Goal: Task Accomplishment & Management: Manage account settings

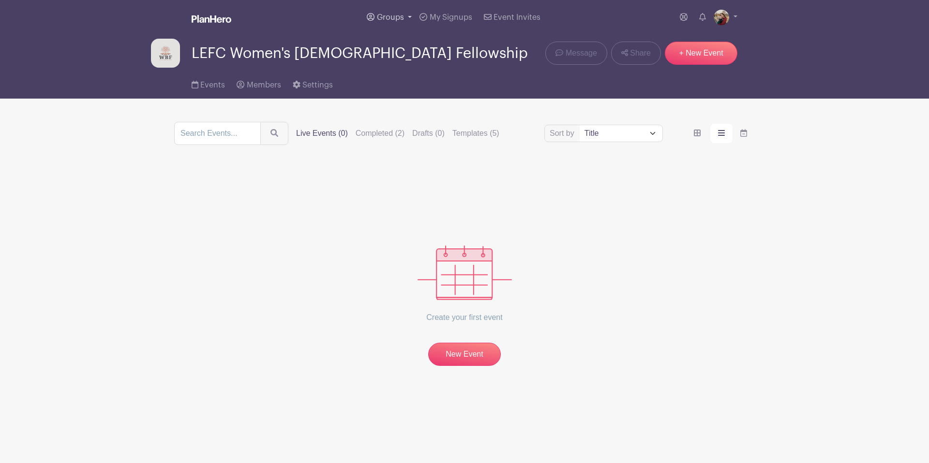
click at [388, 17] on span "Groups" at bounding box center [390, 18] width 27 height 8
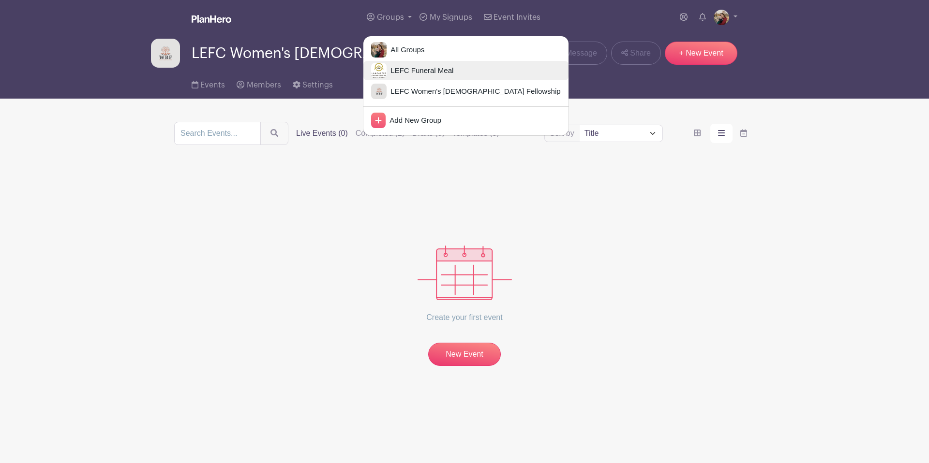
click at [415, 67] on span "LEFC Funeral Meal" at bounding box center [420, 70] width 67 height 11
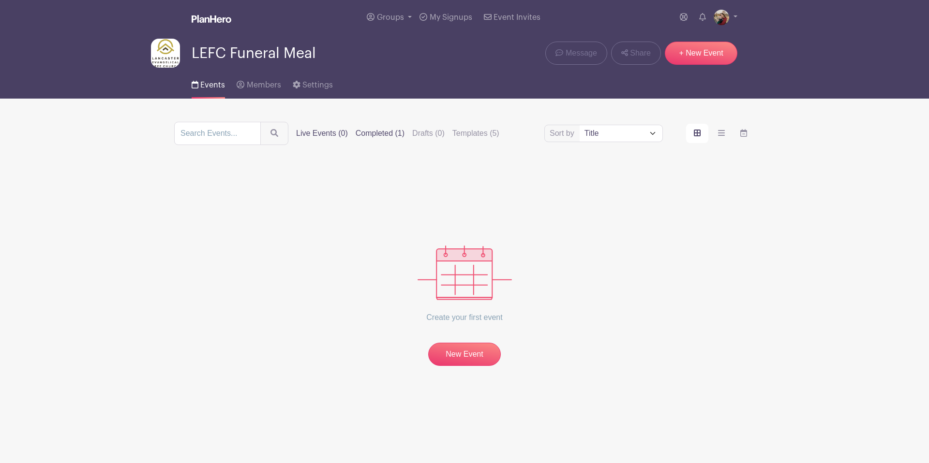
click at [366, 135] on label "Completed (1)" at bounding box center [380, 134] width 49 height 12
click at [376, 134] on label "Completed (1)" at bounding box center [380, 134] width 49 height 12
click at [0, 0] on input "Completed (1)" at bounding box center [0, 0] width 0 height 0
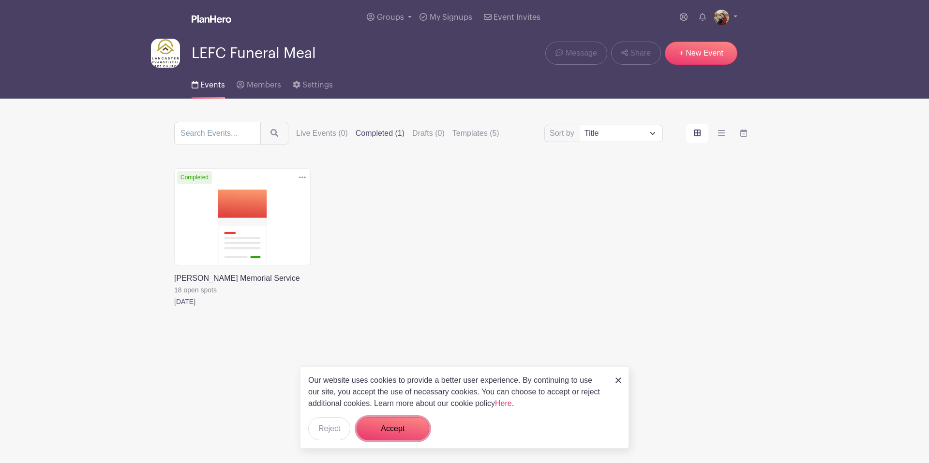
click at [403, 428] on button "Accept" at bounding box center [393, 429] width 73 height 23
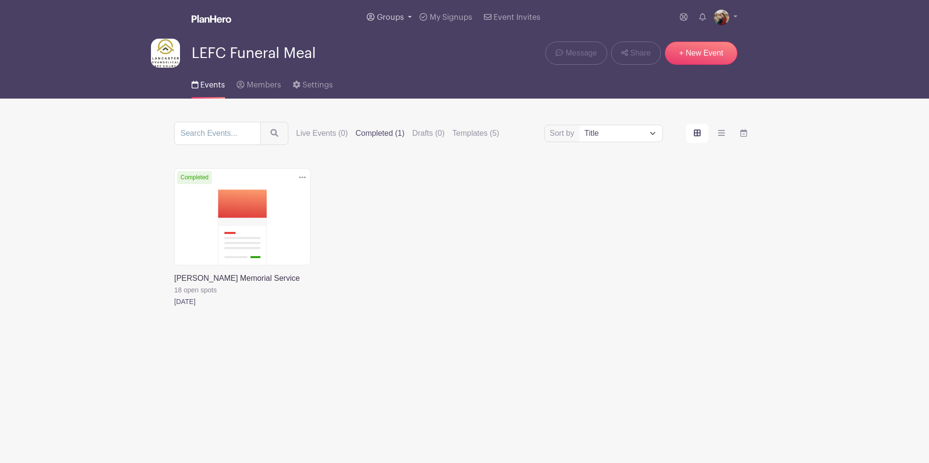
click at [391, 18] on span "Groups" at bounding box center [390, 18] width 27 height 8
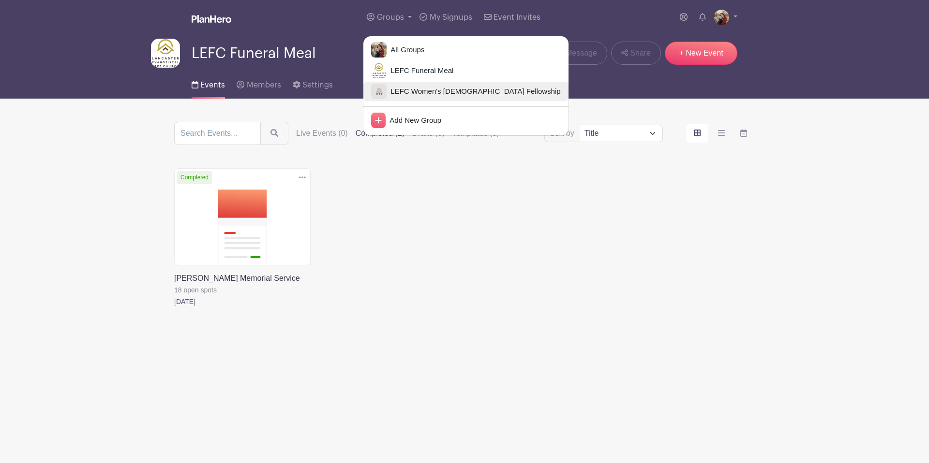
click at [412, 88] on span "LEFC Women's [DEMOGRAPHIC_DATA] Fellowship" at bounding box center [474, 91] width 174 height 11
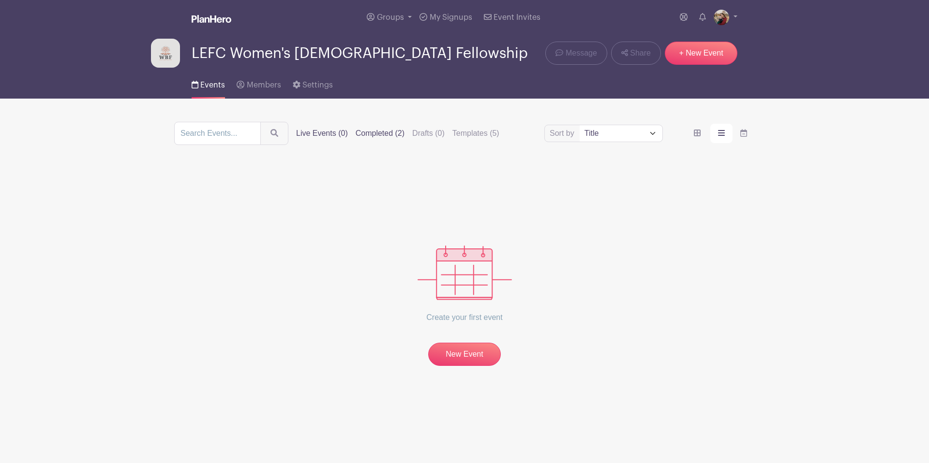
click at [370, 132] on label "Completed (2)" at bounding box center [380, 134] width 49 height 12
click at [0, 0] on input "Completed (2)" at bounding box center [0, 0] width 0 height 0
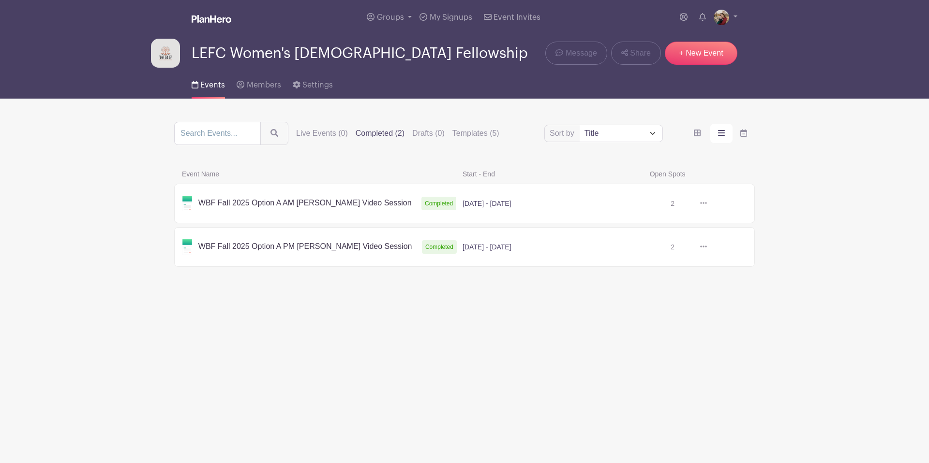
click at [706, 204] on icon at bounding box center [703, 203] width 7 height 2
click at [716, 228] on link "Duplicate" at bounding box center [735, 224] width 76 height 15
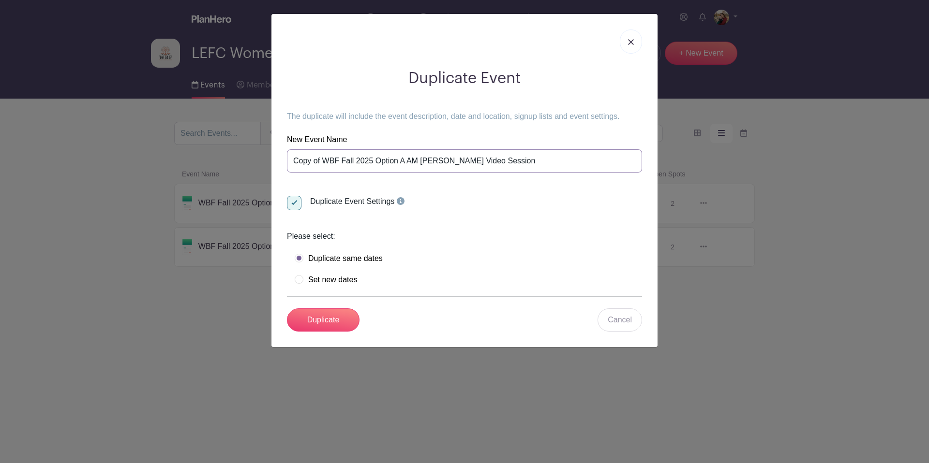
drag, startPoint x: 324, startPoint y: 163, endPoint x: 266, endPoint y: 161, distance: 58.1
click at [266, 161] on div "Duplicate Event The duplicate will include the event description, date and loca…" at bounding box center [464, 231] width 929 height 463
click at [313, 163] on input "WBF Fall 2025 Option A AM [PERSON_NAME] Video Session" at bounding box center [464, 160] width 355 height 23
click at [353, 163] on input "WBF Spring 2025 Option A AM [PERSON_NAME] Video Session" at bounding box center [464, 160] width 355 height 23
drag, startPoint x: 460, startPoint y: 163, endPoint x: 358, endPoint y: 164, distance: 101.1
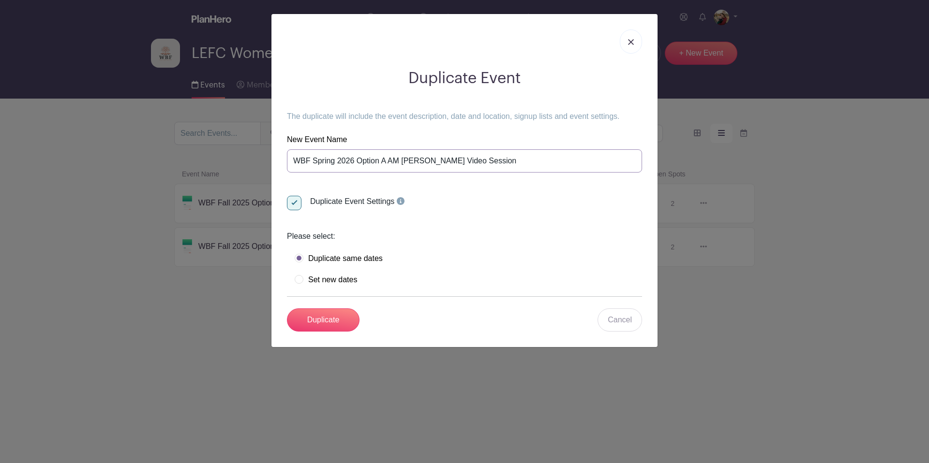
click at [358, 164] on input "WBF Spring 2026 Option A AM [PERSON_NAME] Video Session" at bounding box center [464, 160] width 355 height 23
type input "WBF Spring 2026 [PERSON_NAME] - AM"
click at [299, 282] on label "Set new dates" at bounding box center [326, 280] width 62 height 10
radio input "true"
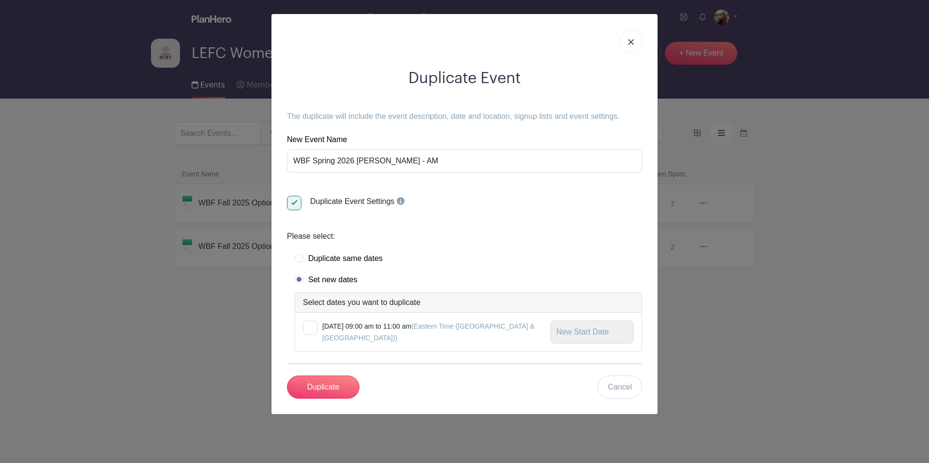
click at [308, 329] on div at bounding box center [310, 328] width 15 height 15
click at [308, 327] on input "checkbox" at bounding box center [306, 324] width 6 height 6
checkbox input "true"
click at [609, 332] on input "text" at bounding box center [592, 332] width 84 height 23
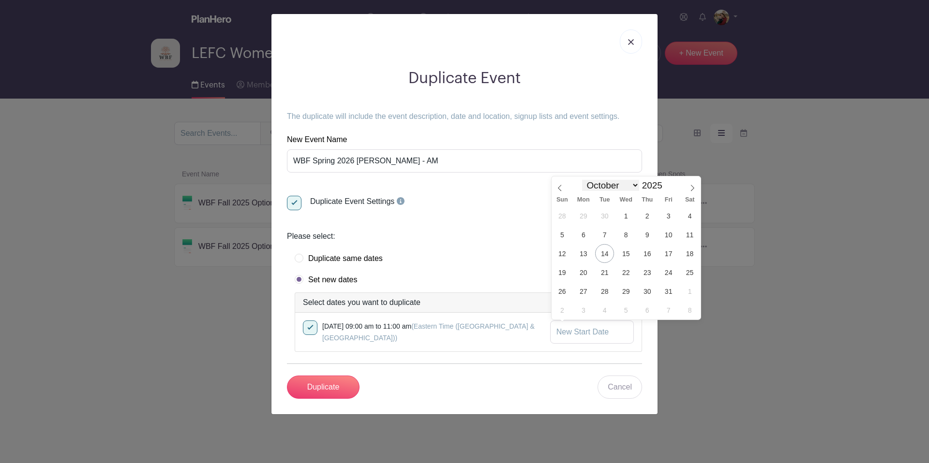
click at [632, 187] on select "January February March April May June July August September October November De…" at bounding box center [610, 185] width 57 height 11
select select "0"
click at [583, 180] on select "January February March April May June July August September October November De…" at bounding box center [610, 185] width 57 height 11
click at [652, 184] on input "2025" at bounding box center [654, 185] width 30 height 11
click at [665, 185] on span at bounding box center [666, 182] width 7 height 5
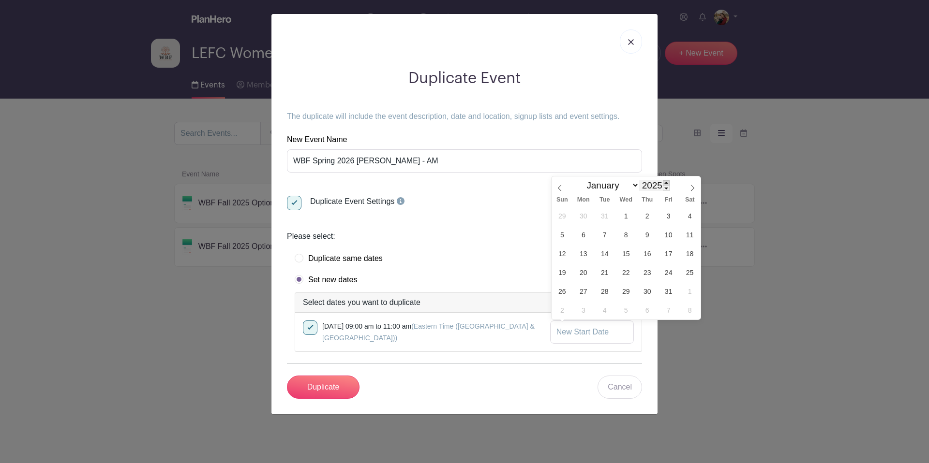
type input "2026"
click at [645, 253] on span "15" at bounding box center [647, 253] width 19 height 19
type input "[DATE]"
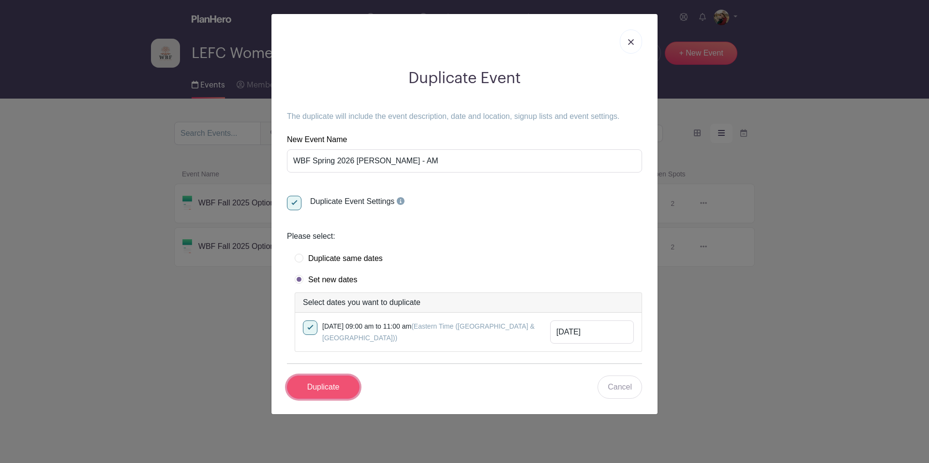
click at [324, 392] on input "Duplicate" at bounding box center [323, 387] width 73 height 23
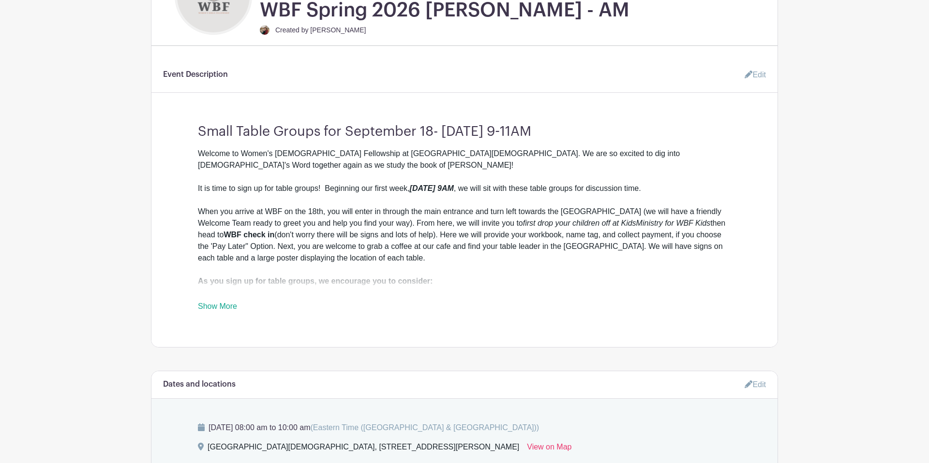
scroll to position [332, 0]
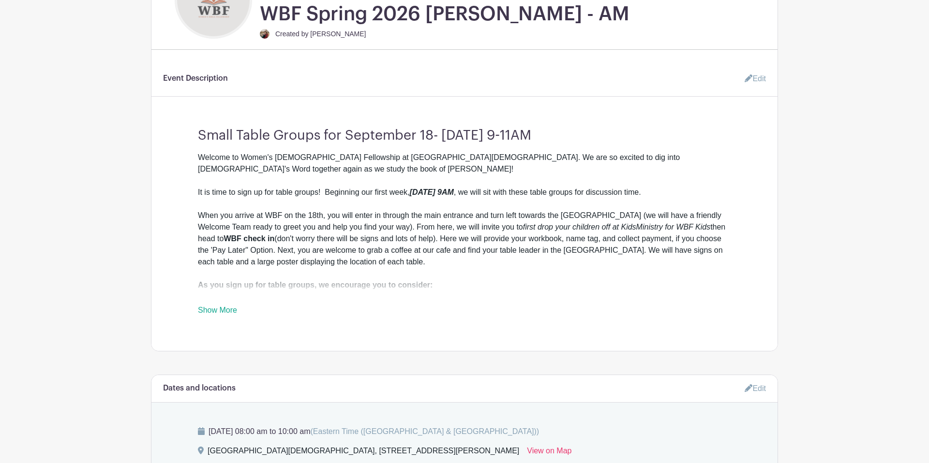
click at [751, 77] on link "Edit" at bounding box center [751, 78] width 29 height 19
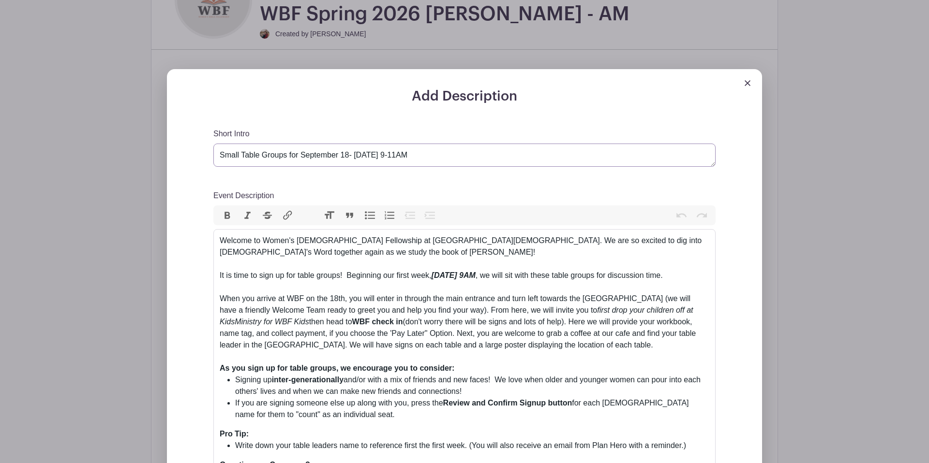
drag, startPoint x: 300, startPoint y: 157, endPoint x: 443, endPoint y: 155, distance: 142.2
click at [443, 155] on textarea "Small Table Groups for September 18- [DATE] 9-11AM" at bounding box center [464, 155] width 502 height 23
type textarea "Small Table Groups for [DATE]-"
drag, startPoint x: 438, startPoint y: 277, endPoint x: 480, endPoint y: 278, distance: 42.1
click at [476, 278] on em "[DATE] 9AM" at bounding box center [454, 275] width 44 height 8
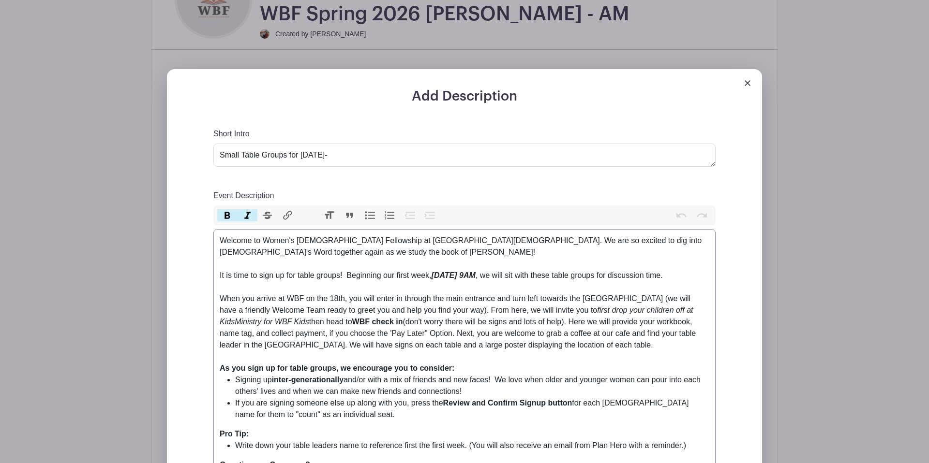
click at [474, 278] on em "[DATE] 9AM" at bounding box center [454, 275] width 44 height 8
drag, startPoint x: 475, startPoint y: 277, endPoint x: 526, endPoint y: 278, distance: 51.8
click at [476, 278] on em "[DATE] 9AM" at bounding box center [454, 275] width 44 height 8
click at [600, 346] on div "Welcome to Women's [DEMOGRAPHIC_DATA] Fellowship at [GEOGRAPHIC_DATA][DEMOGRAPH…" at bounding box center [465, 299] width 490 height 128
drag, startPoint x: 283, startPoint y: 254, endPoint x: 298, endPoint y: 254, distance: 15.0
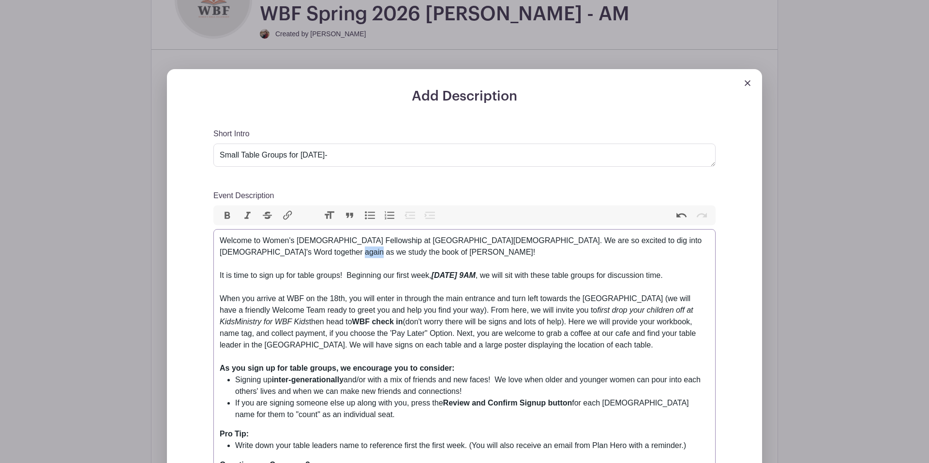
click at [298, 254] on div "Welcome to Women's [DEMOGRAPHIC_DATA] Fellowship at [GEOGRAPHIC_DATA][DEMOGRAPH…" at bounding box center [465, 299] width 490 height 128
click at [427, 265] on div "Welcome to Women's [DEMOGRAPHIC_DATA] Fellowship at [GEOGRAPHIC_DATA][DEMOGRAPH…" at bounding box center [465, 299] width 490 height 128
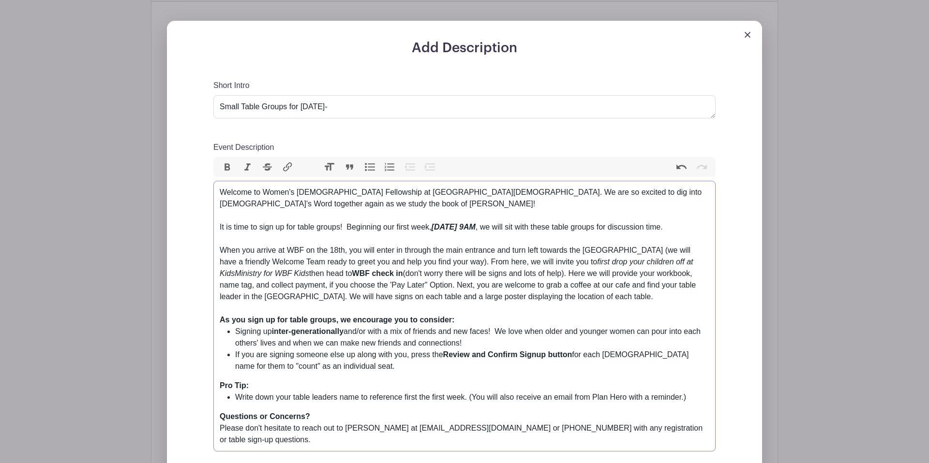
scroll to position [384, 0]
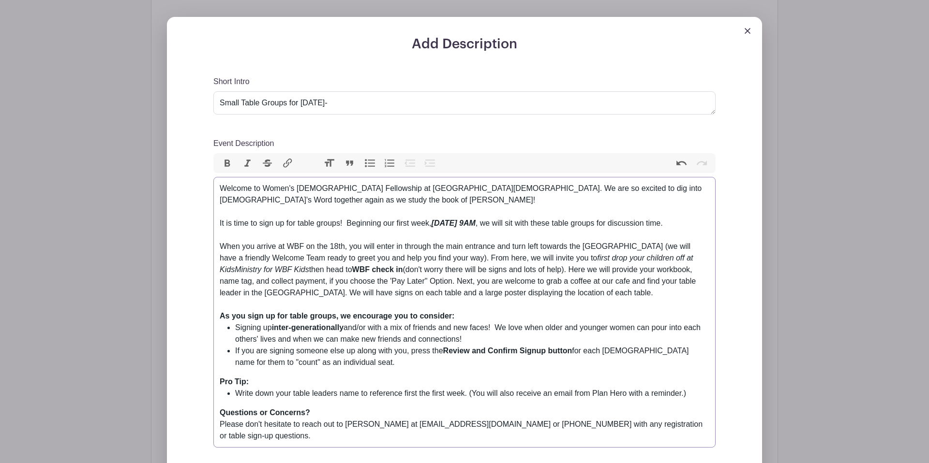
click at [338, 259] on div "Welcome to Women's [DEMOGRAPHIC_DATA] Fellowship at [GEOGRAPHIC_DATA][DEMOGRAPH…" at bounding box center [465, 247] width 490 height 128
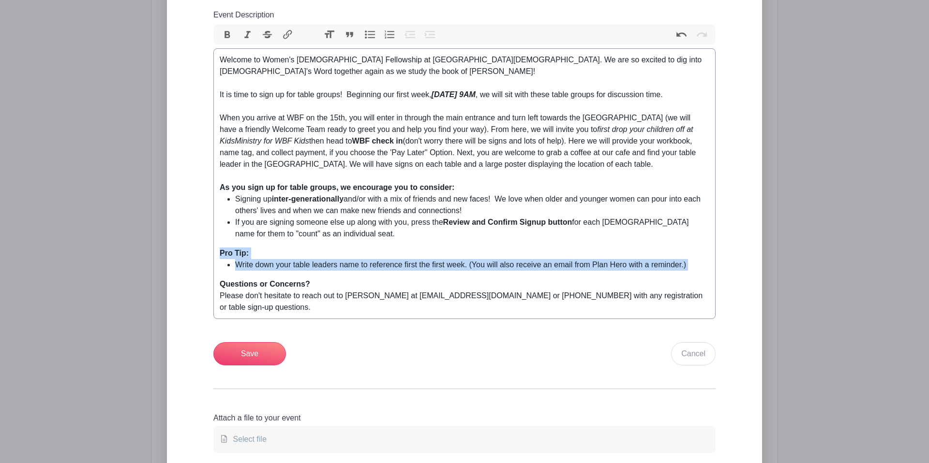
scroll to position [508, 0]
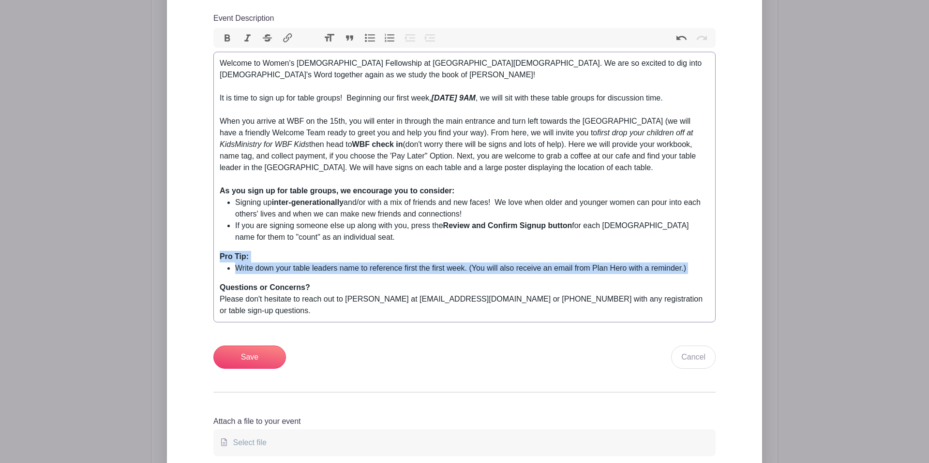
drag, startPoint x: 698, startPoint y: 280, endPoint x: 209, endPoint y: 266, distance: 489.3
click at [209, 266] on div "Add Description Short Intro Small Table Groups for September 18- [DATE] 9-11AM …" at bounding box center [464, 195] width 549 height 569
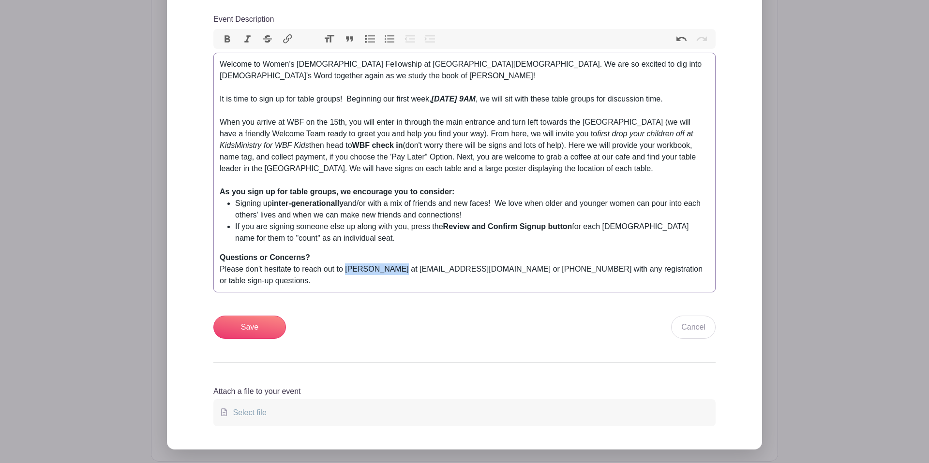
drag, startPoint x: 398, startPoint y: 283, endPoint x: 347, endPoint y: 282, distance: 51.3
click at [347, 282] on div "Questions or Concerns? Please don't hesitate to reach out to [PERSON_NAME] at […" at bounding box center [465, 269] width 490 height 35
type trix-editor "<div>Welcome to Women's [DEMOGRAPHIC_DATA] Fellowship at [GEOGRAPHIC_DATA][DEMO…"
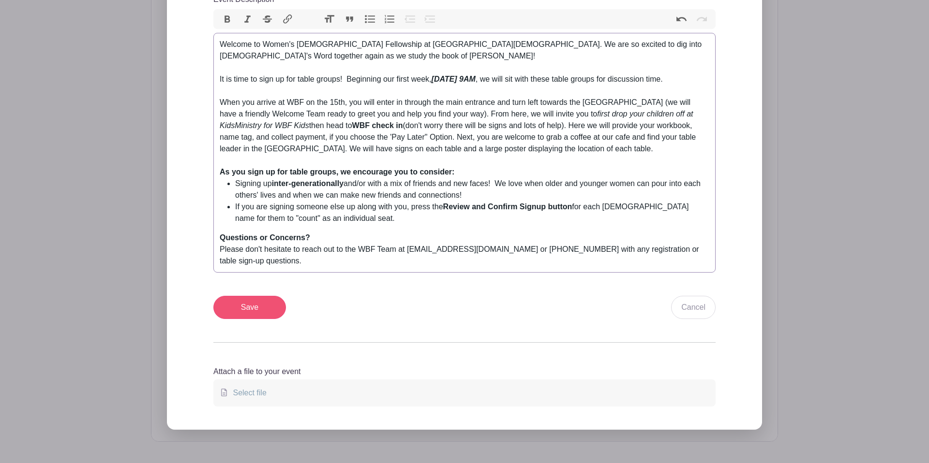
scroll to position [529, 0]
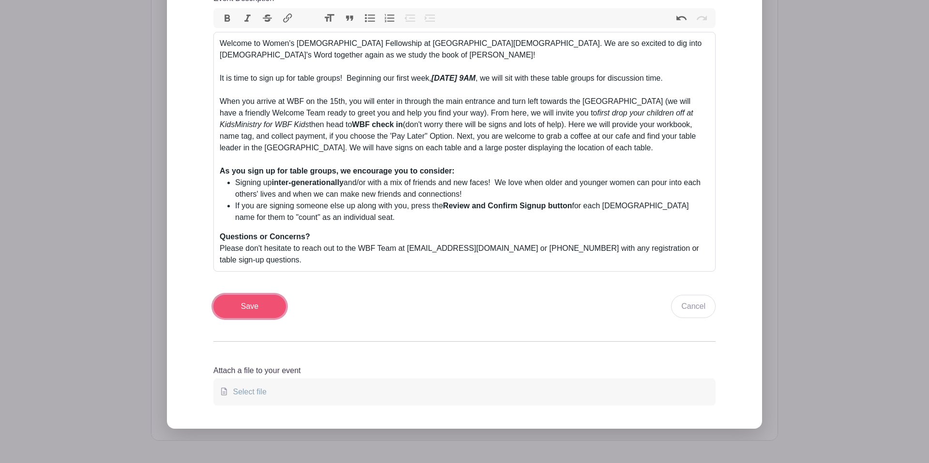
click at [264, 311] on input "Save" at bounding box center [249, 306] width 73 height 23
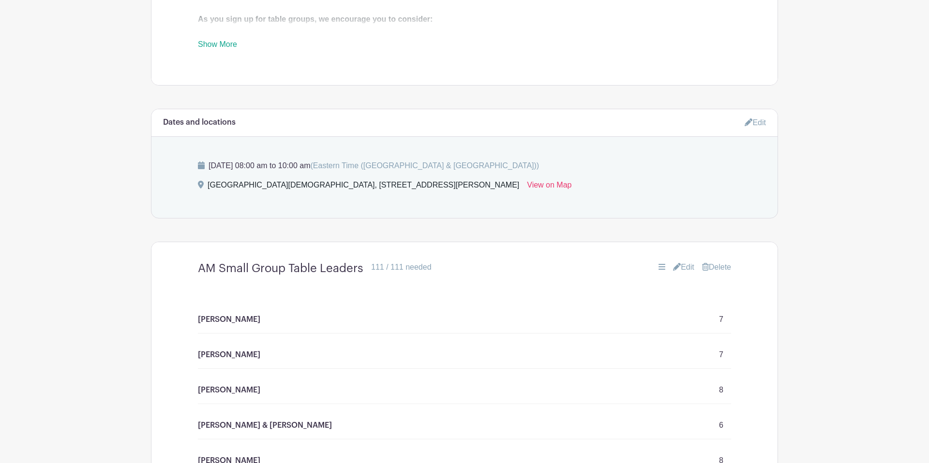
scroll to position [596, 0]
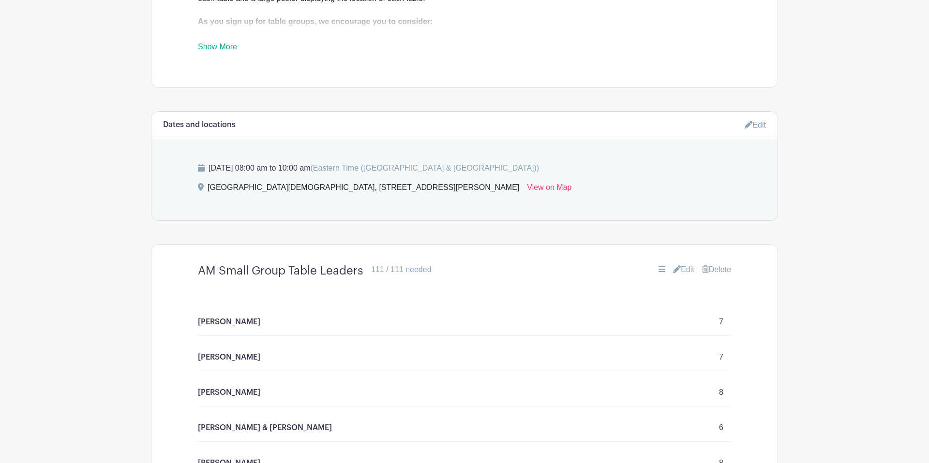
click at [684, 273] on link "Edit" at bounding box center [683, 270] width 21 height 12
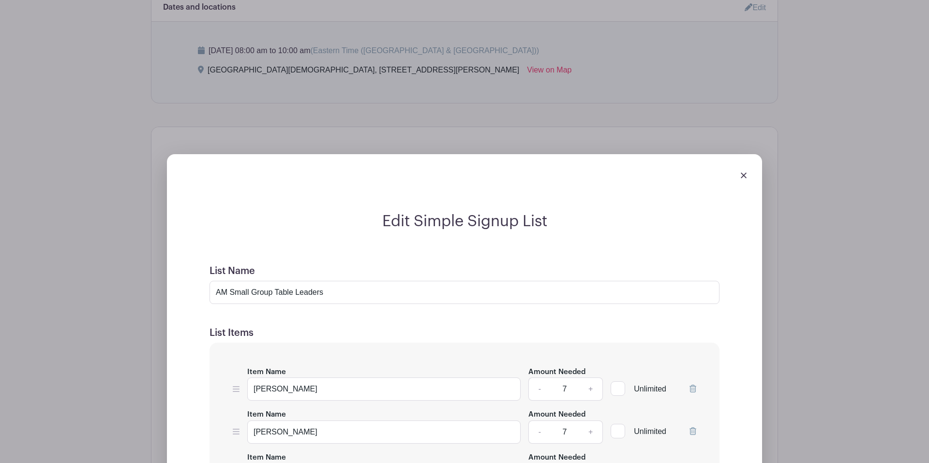
scroll to position [726, 0]
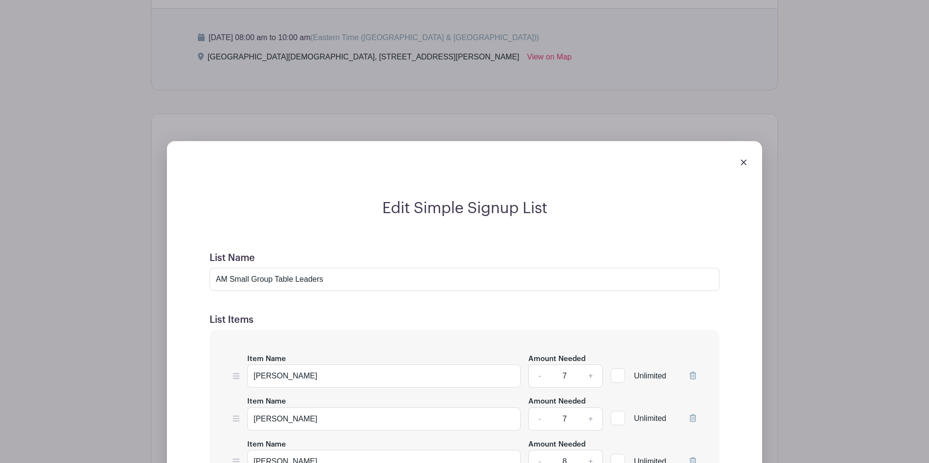
click at [742, 161] on img at bounding box center [744, 163] width 6 height 6
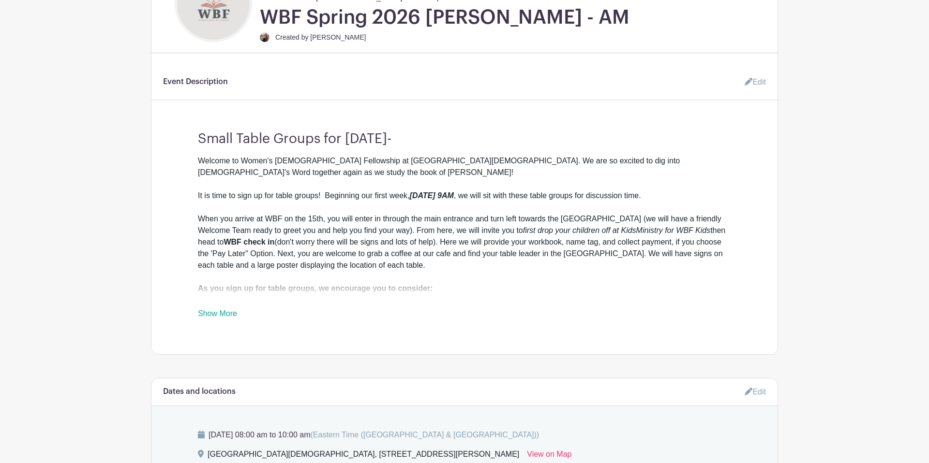
scroll to position [318, 0]
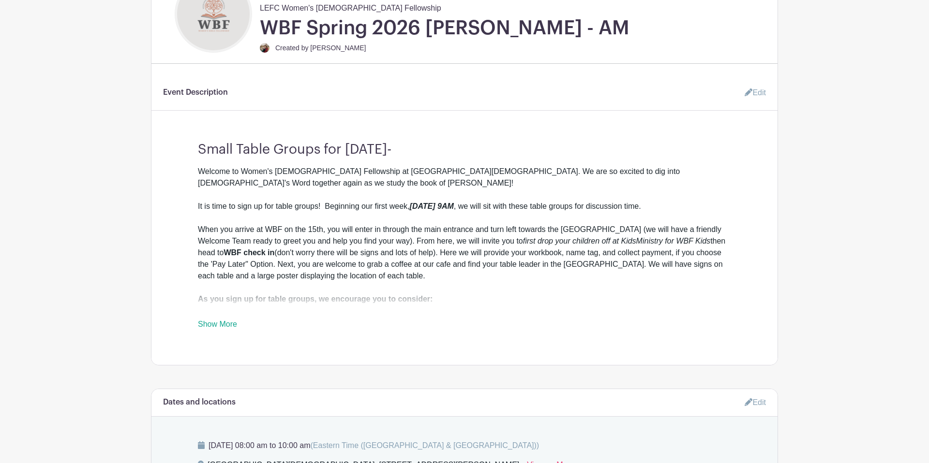
click at [758, 92] on link "Edit" at bounding box center [751, 92] width 29 height 19
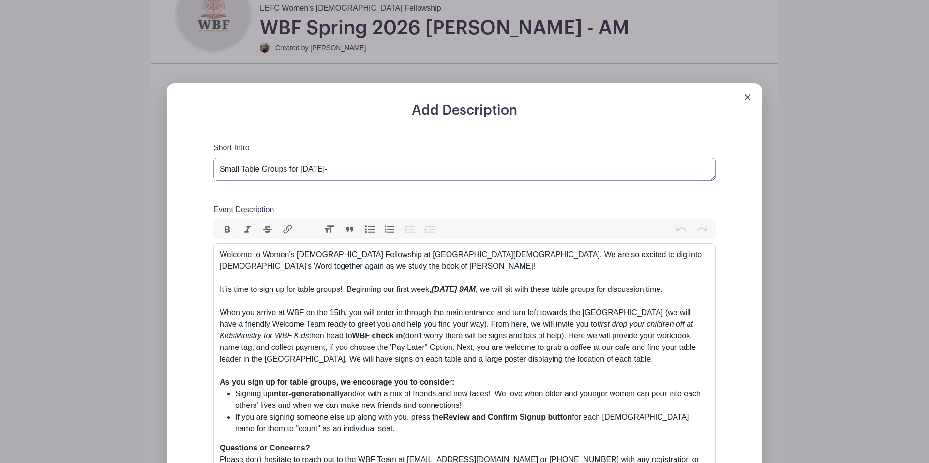
drag, startPoint x: 255, startPoint y: 173, endPoint x: 242, endPoint y: 172, distance: 13.6
click at [242, 172] on textarea "Small Table Groups for [DATE]-" at bounding box center [464, 169] width 502 height 23
click at [265, 172] on textarea "Small Table Groups for [DATE]-" at bounding box center [464, 169] width 502 height 23
type textarea "Small Group Tables for [DATE]-"
click at [748, 99] on img at bounding box center [748, 97] width 6 height 6
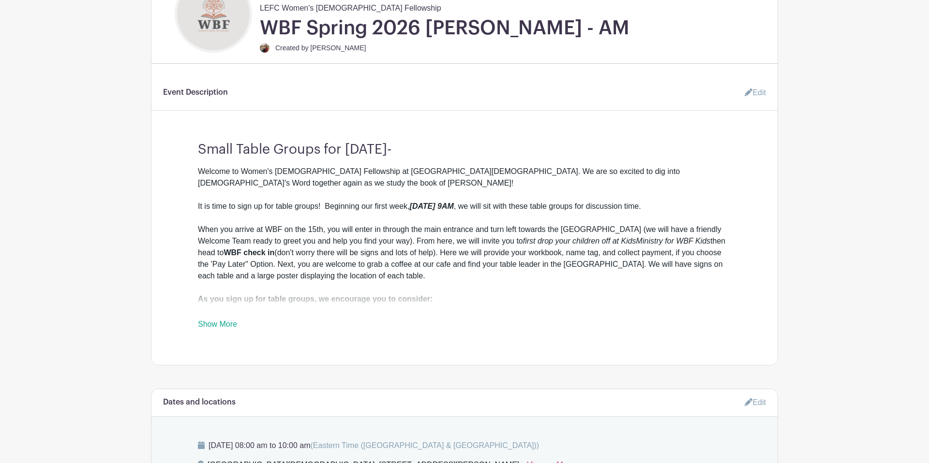
click at [750, 94] on link "Edit" at bounding box center [751, 92] width 29 height 19
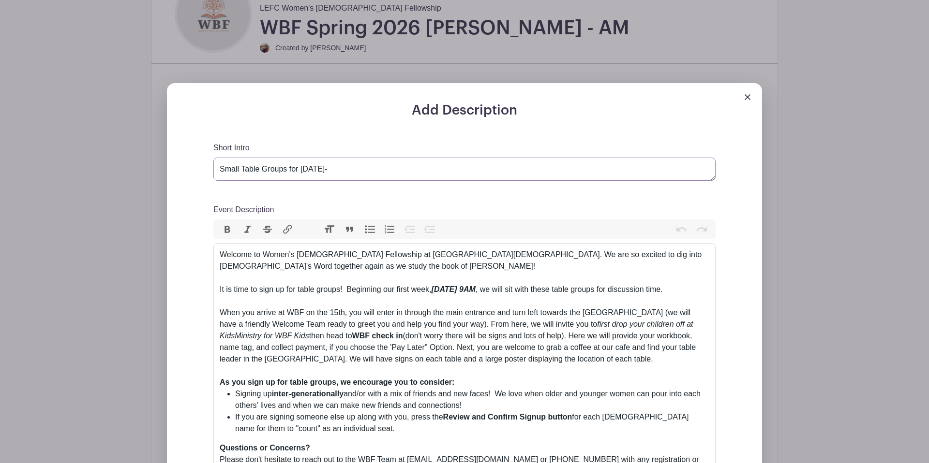
drag, startPoint x: 352, startPoint y: 177, endPoint x: 300, endPoint y: 173, distance: 51.9
click at [300, 173] on textarea "Small Table Groups for [DATE]-" at bounding box center [464, 169] width 502 height 23
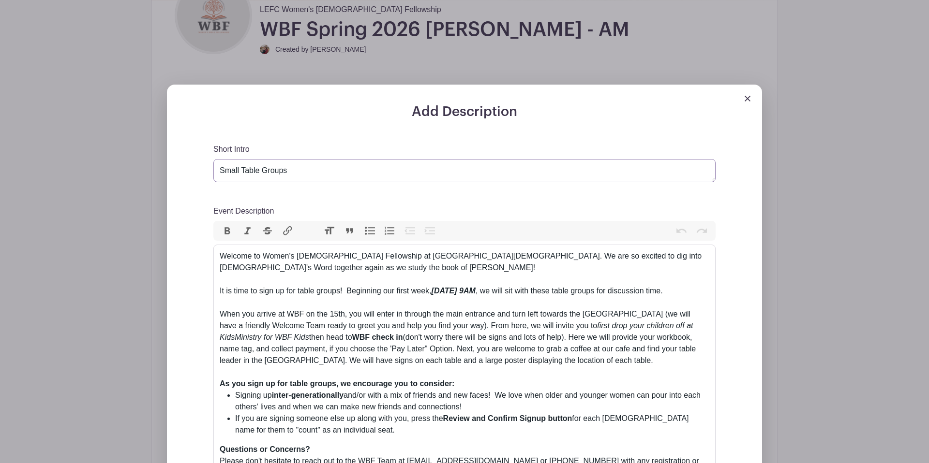
scroll to position [317, 0]
drag, startPoint x: 273, startPoint y: 173, endPoint x: 240, endPoint y: 173, distance: 32.9
click at [240, 173] on textarea "Small Table Groups for [DATE]-" at bounding box center [464, 169] width 502 height 23
type textarea "Small Group Tables"
drag, startPoint x: 748, startPoint y: 99, endPoint x: 744, endPoint y: 103, distance: 5.8
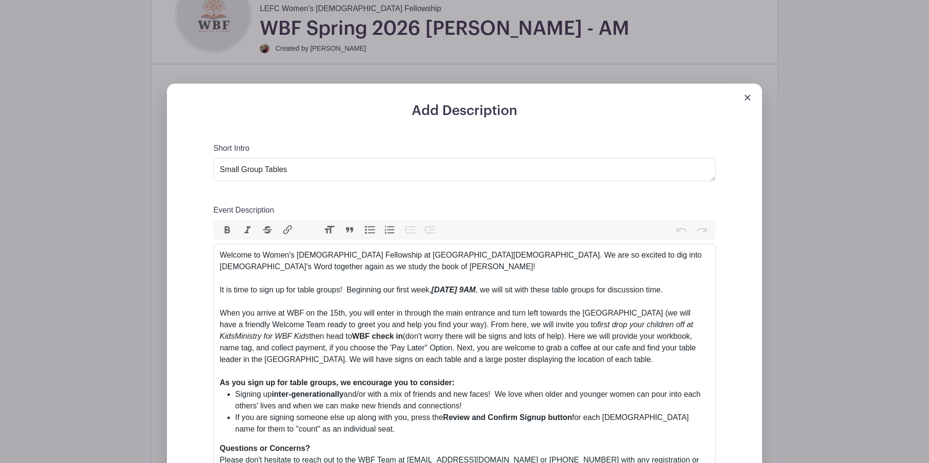
click at [747, 99] on img at bounding box center [748, 98] width 6 height 6
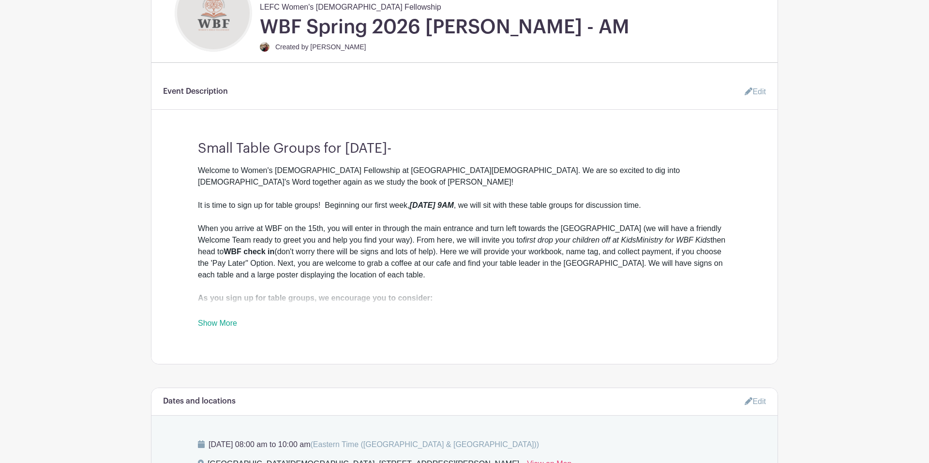
click at [231, 327] on link "Show More" at bounding box center [217, 325] width 39 height 12
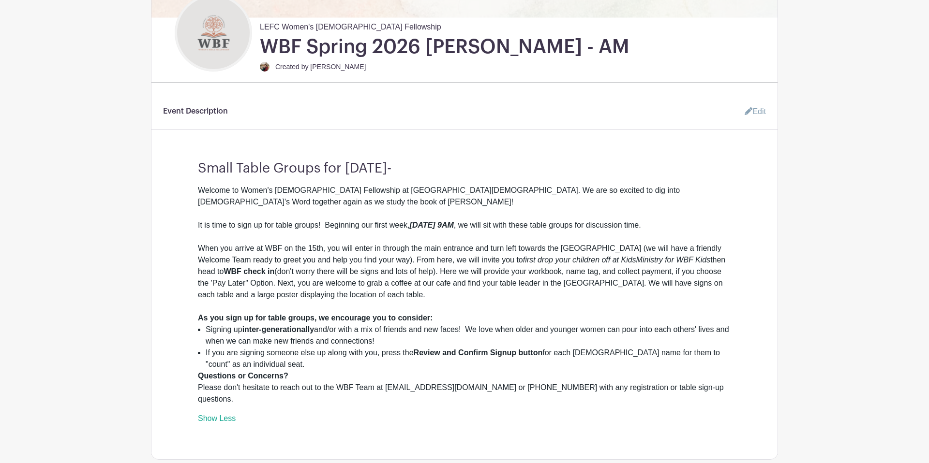
scroll to position [281, 0]
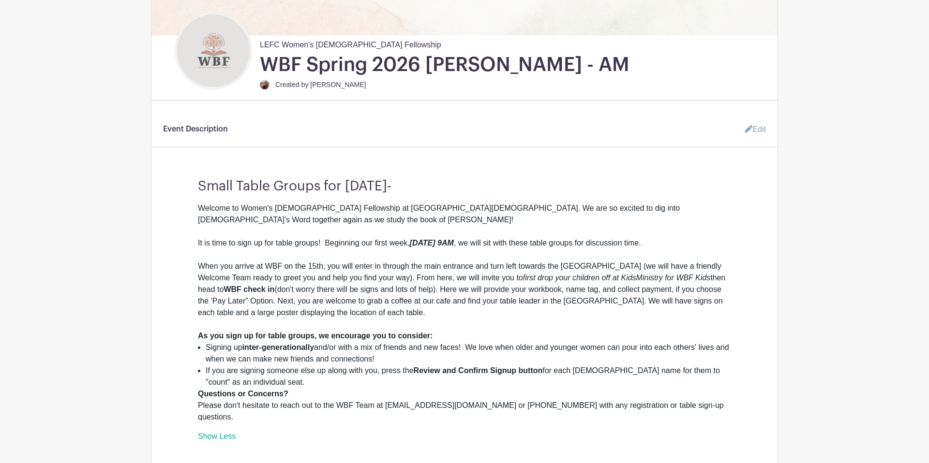
click at [748, 133] on icon at bounding box center [749, 129] width 8 height 8
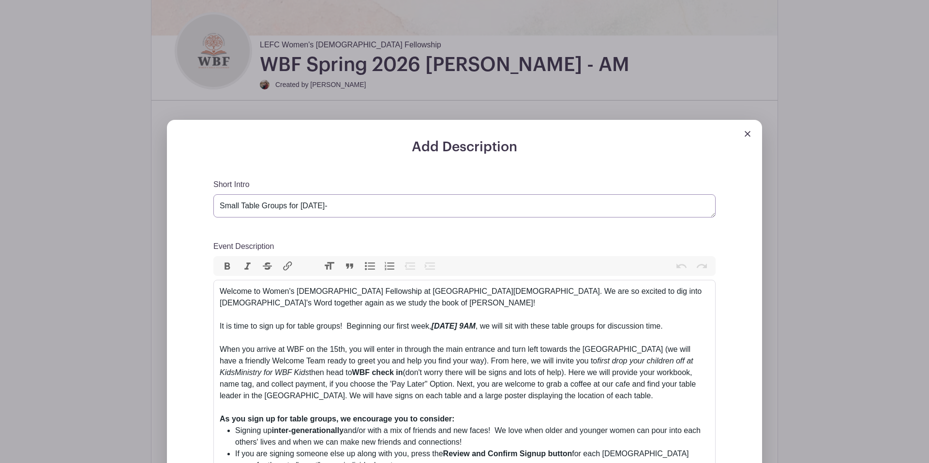
drag, startPoint x: 348, startPoint y: 209, endPoint x: 206, endPoint y: 205, distance: 142.3
click at [206, 205] on div "Add Description Short Intro Small Table Groups for [DATE]- Event Description Bo…" at bounding box center [464, 408] width 549 height 538
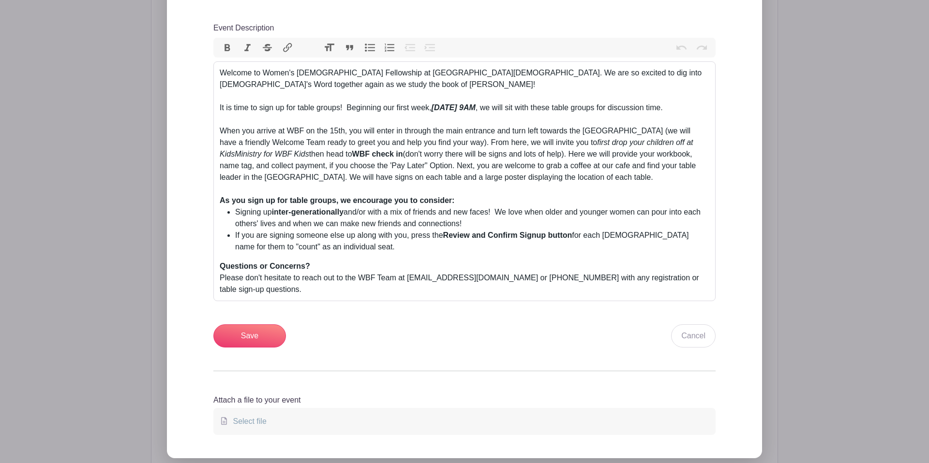
scroll to position [494, 0]
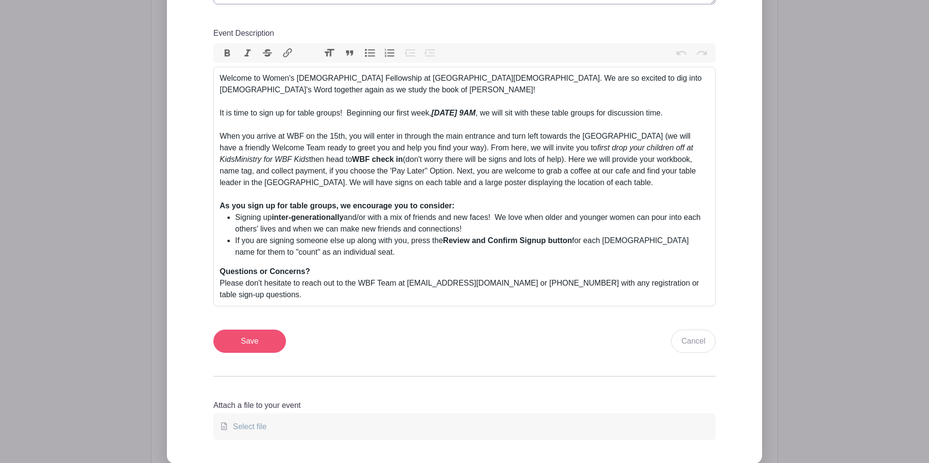
type textarea "Small Group Tables"
click at [235, 336] on input "Save" at bounding box center [249, 341] width 73 height 23
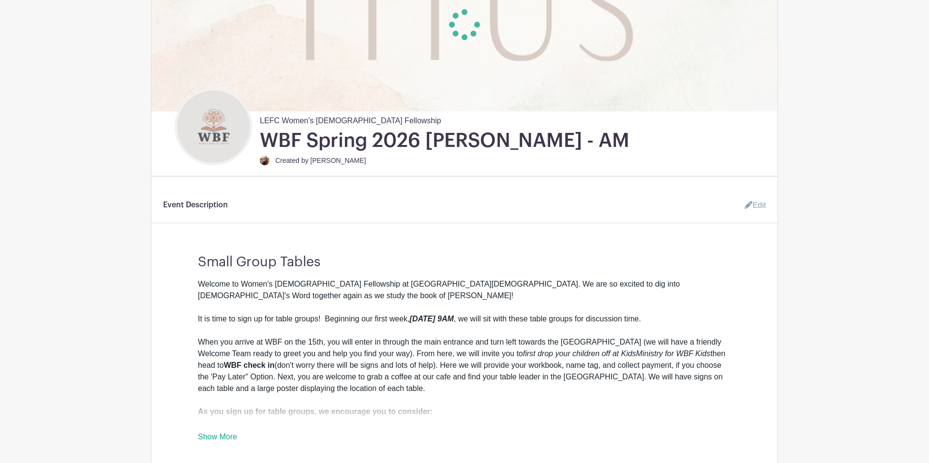
scroll to position [199, 0]
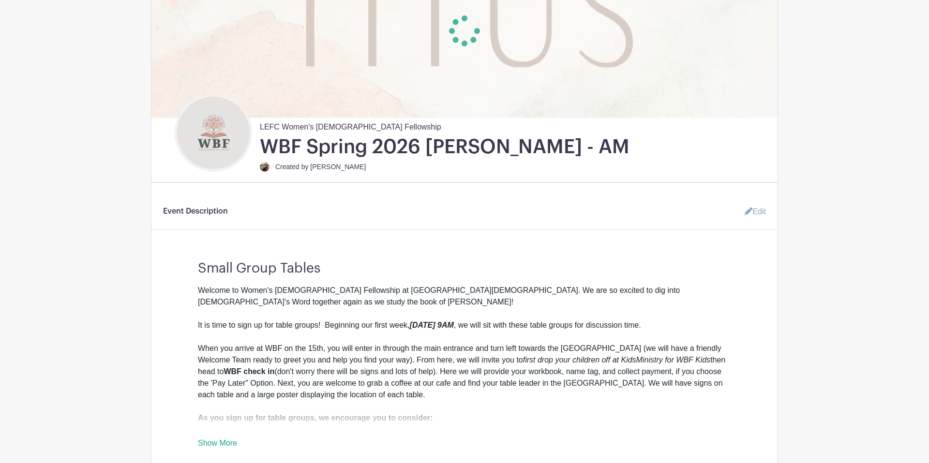
click at [752, 212] on link "Edit" at bounding box center [751, 211] width 29 height 19
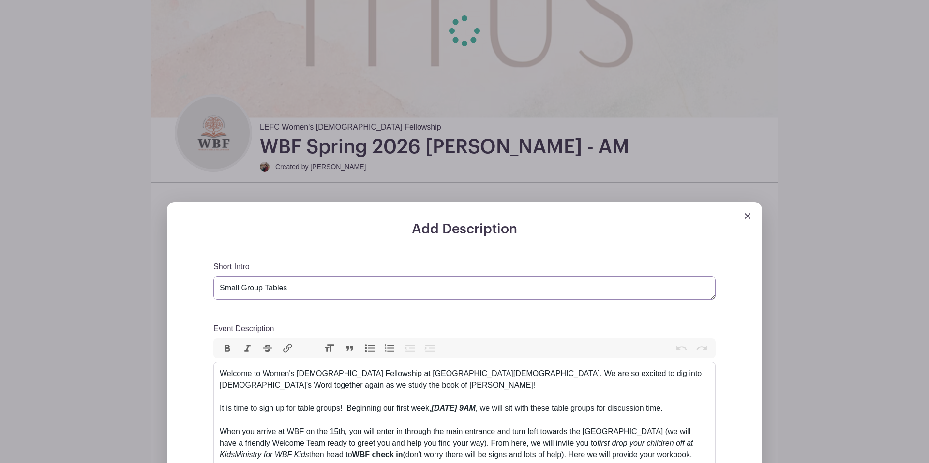
click at [219, 290] on textarea "Small Group Tables" at bounding box center [464, 288] width 502 height 23
type textarea "AM Class Small Group Tables"
click at [746, 218] on img at bounding box center [748, 216] width 6 height 6
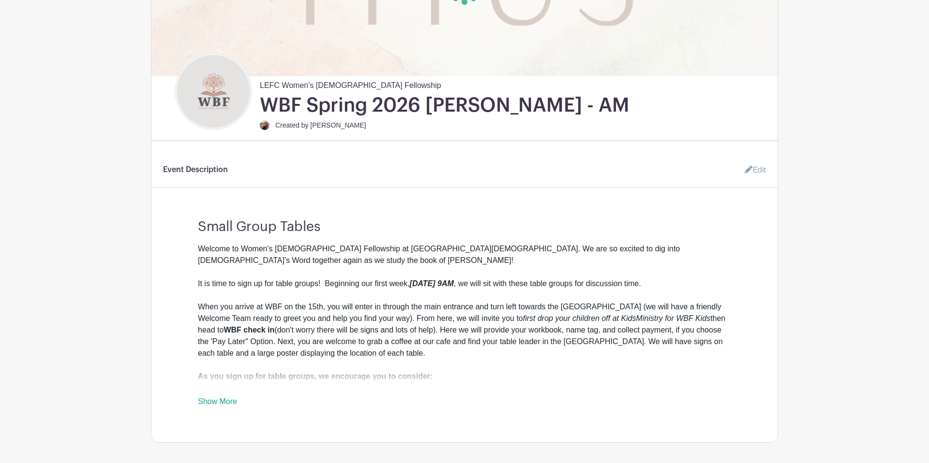
scroll to position [246, 0]
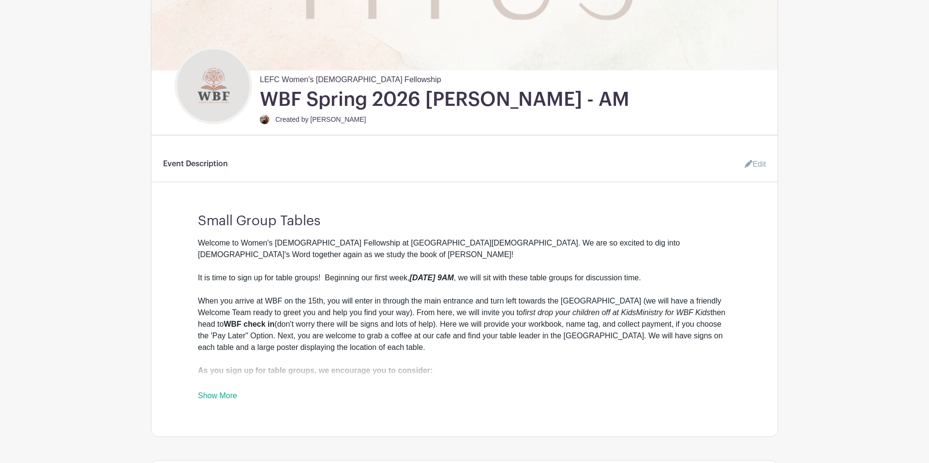
click at [747, 167] on icon at bounding box center [749, 164] width 8 height 8
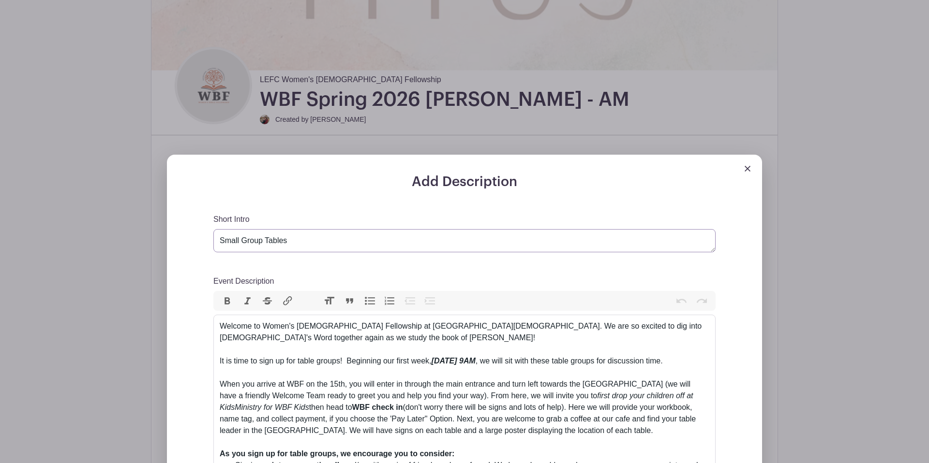
click at [218, 244] on textarea "Small Group Tables" at bounding box center [464, 240] width 502 height 23
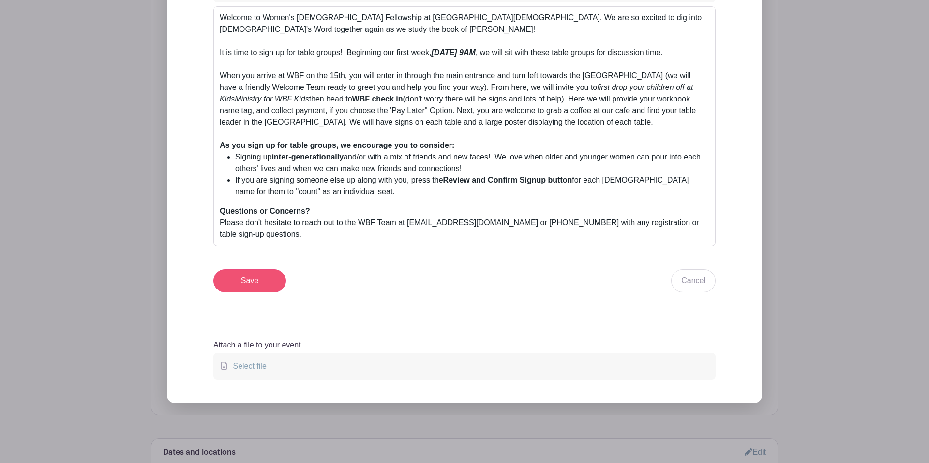
scroll to position [546, 0]
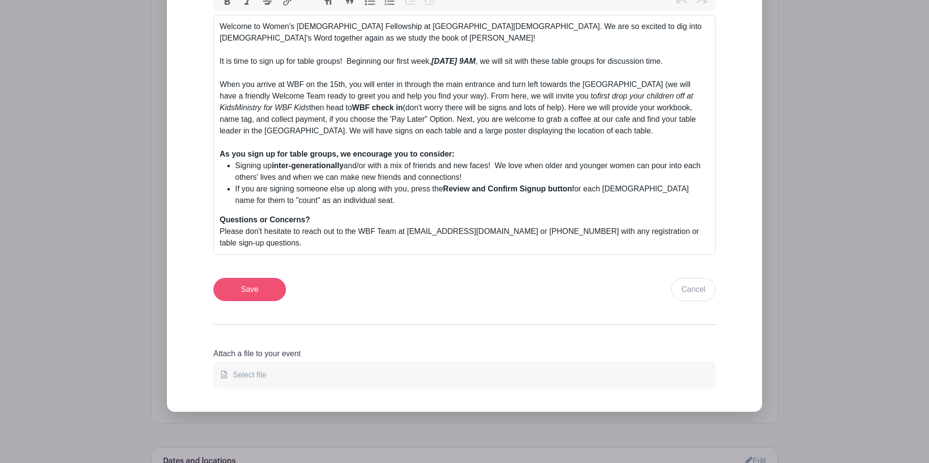
type textarea "AM Class- Small Group Tables"
click at [249, 293] on input "Save" at bounding box center [249, 289] width 73 height 23
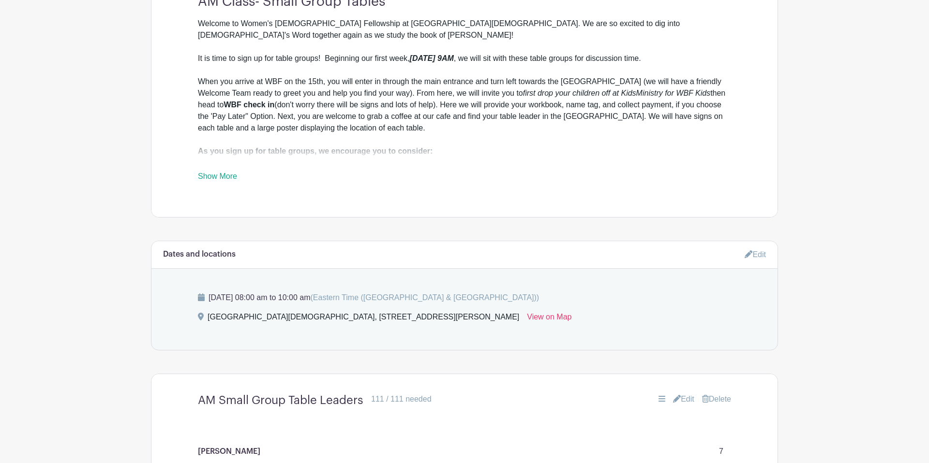
scroll to position [465, 0]
click at [758, 254] on link "Edit" at bounding box center [755, 255] width 21 height 16
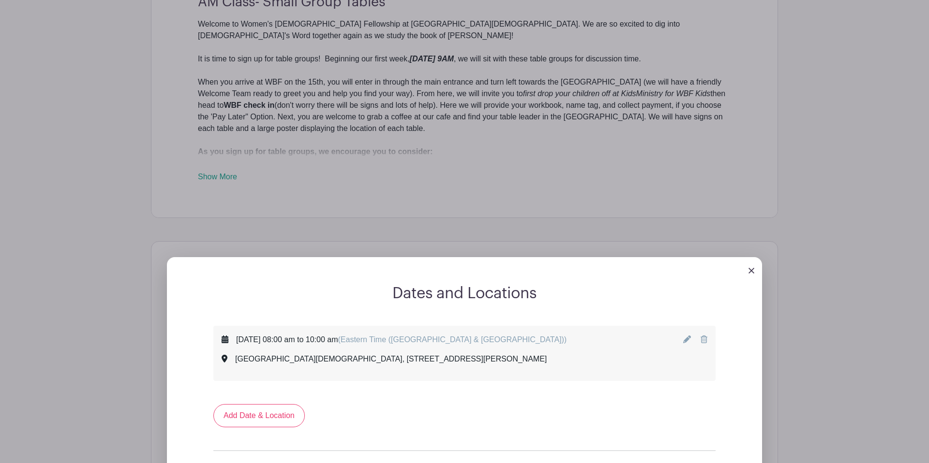
click at [687, 340] on icon at bounding box center [687, 340] width 8 height 8
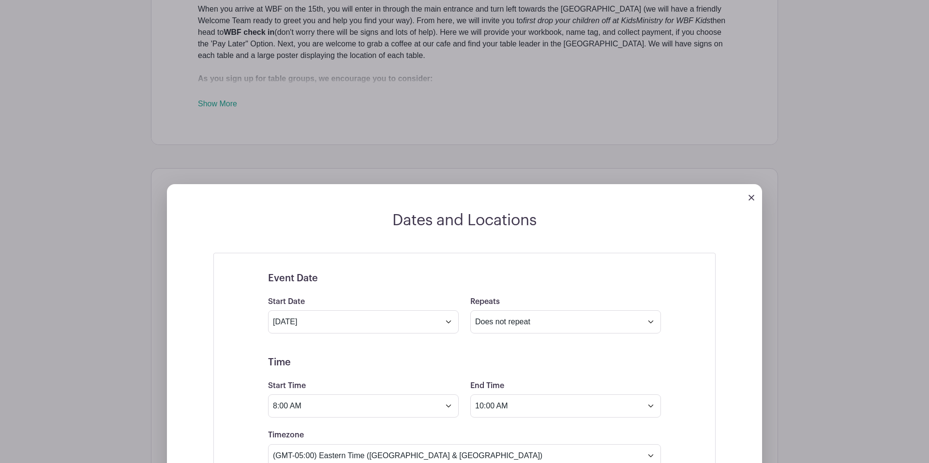
scroll to position [596, 0]
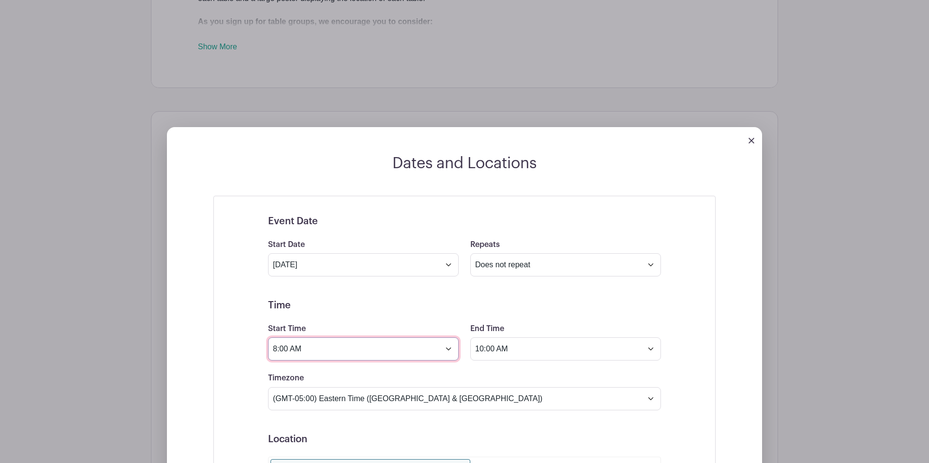
click at [336, 348] on input "8:00 AM" at bounding box center [363, 349] width 191 height 23
click at [290, 372] on div at bounding box center [285, 374] width 31 height 18
type input "9:00 AM"
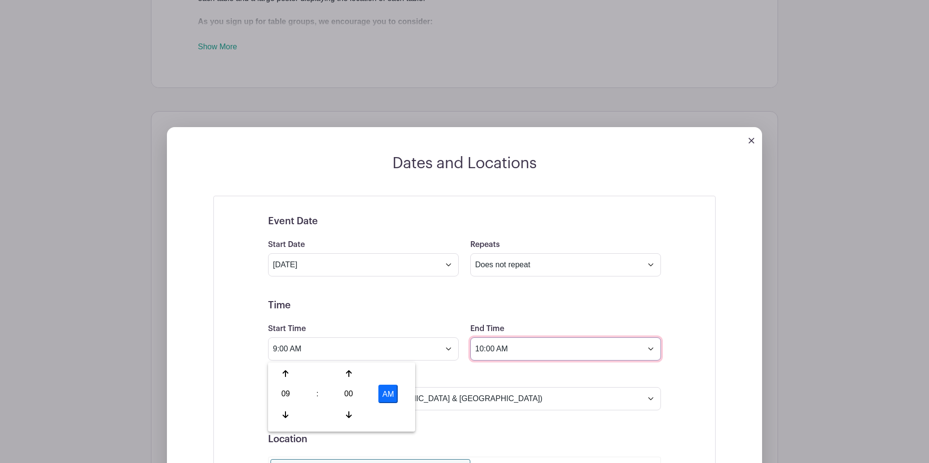
click at [543, 352] on input "10:00 AM" at bounding box center [565, 349] width 191 height 23
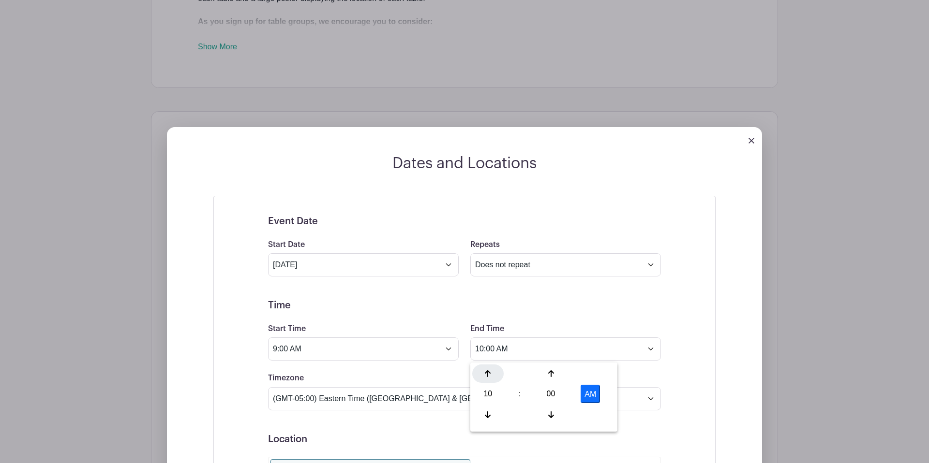
click at [485, 373] on icon at bounding box center [488, 374] width 6 height 7
type input "11:00 AM"
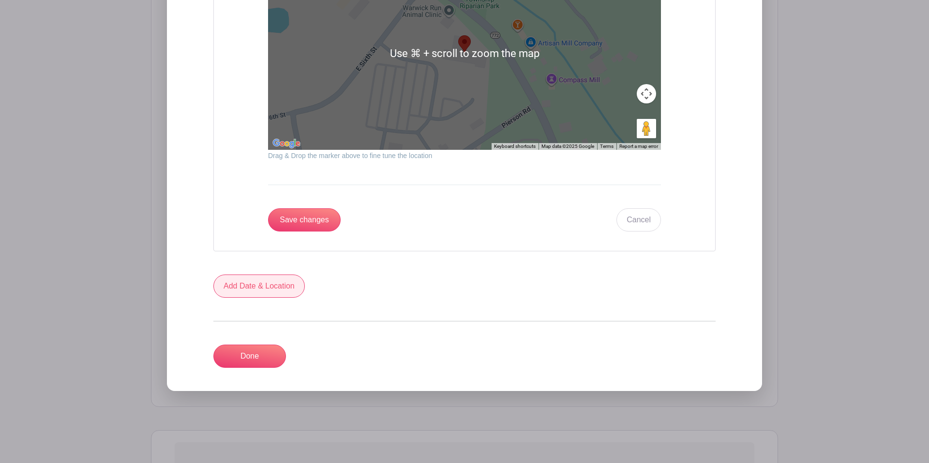
scroll to position [1299, 0]
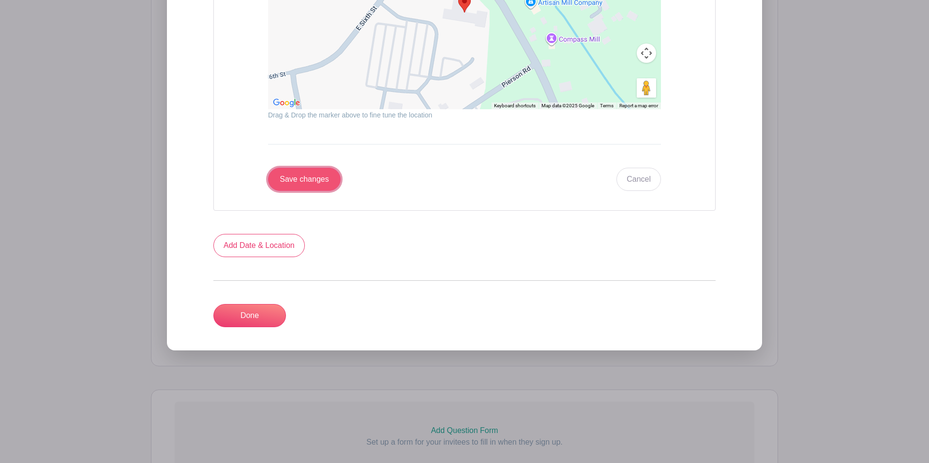
click at [304, 189] on input "Save changes" at bounding box center [304, 179] width 73 height 23
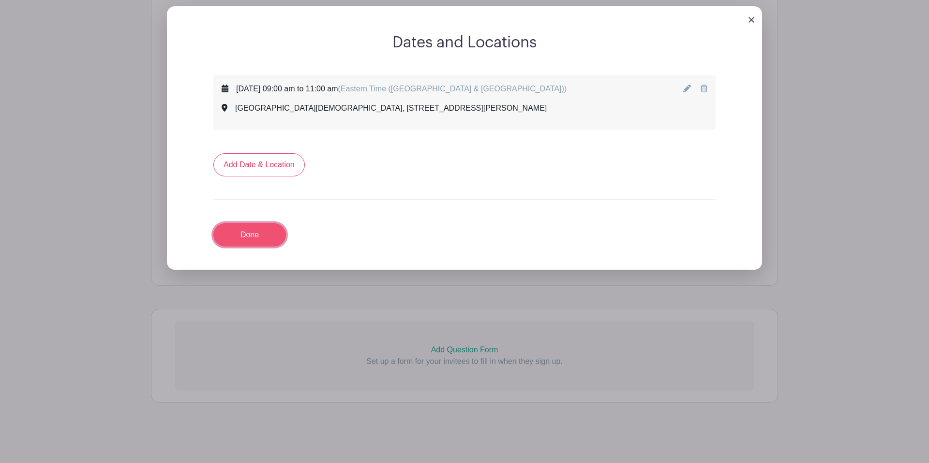
click at [246, 235] on link "Done" at bounding box center [249, 235] width 73 height 23
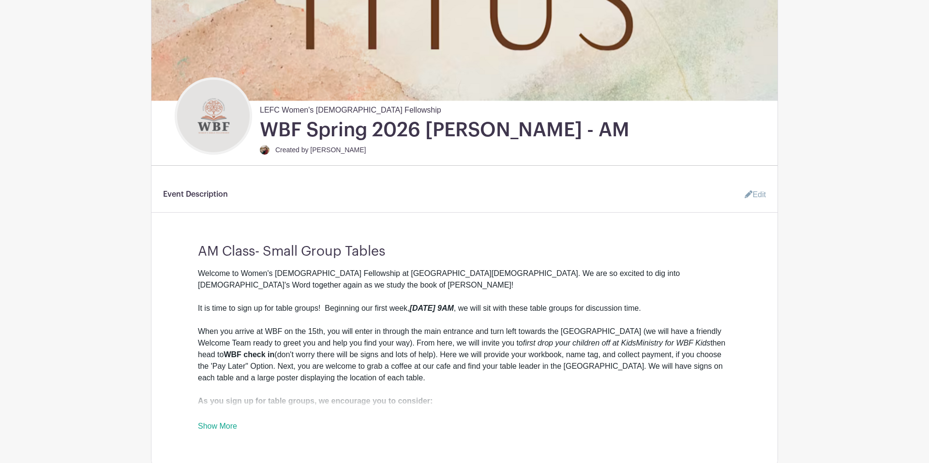
scroll to position [0, 0]
